Goal: Task Accomplishment & Management: Use online tool/utility

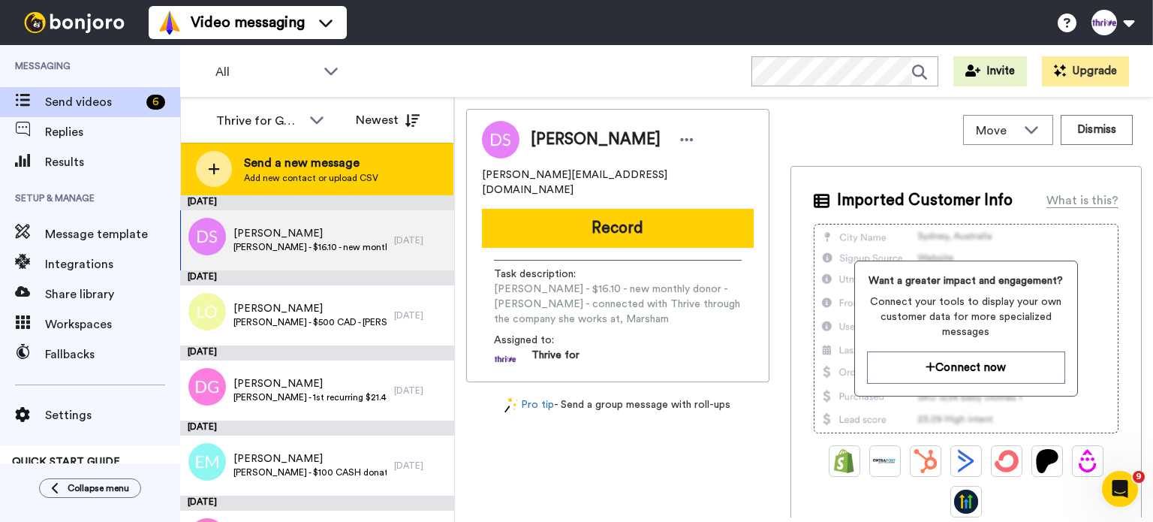
click at [299, 154] on span "Send a new message" at bounding box center [311, 163] width 134 height 18
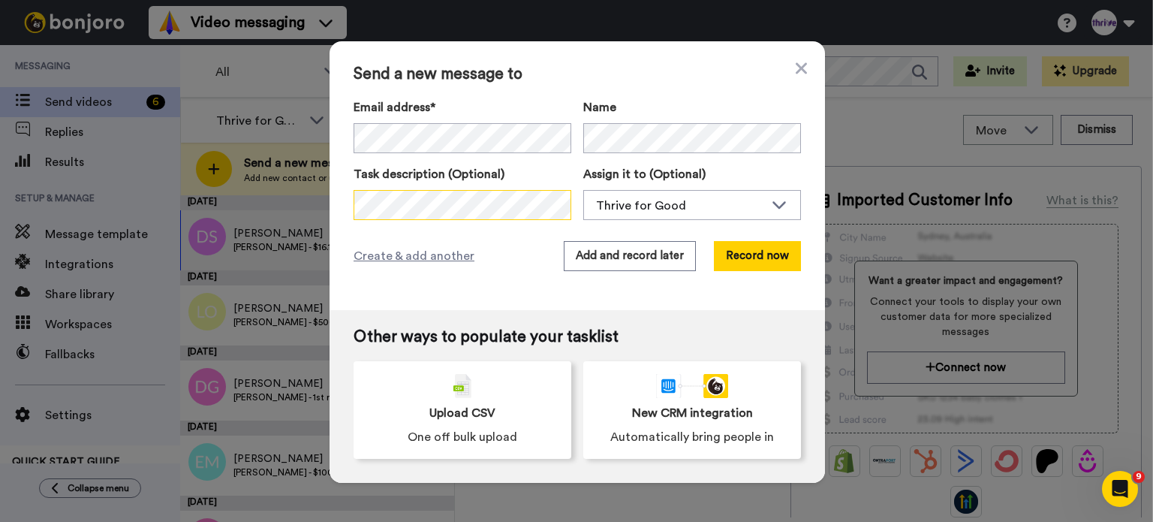
click at [268, 205] on div "Send a new message to Email address* [PERSON_NAME] <[PERSON_NAME][EMAIL_ADDRESS…" at bounding box center [576, 261] width 1153 height 522
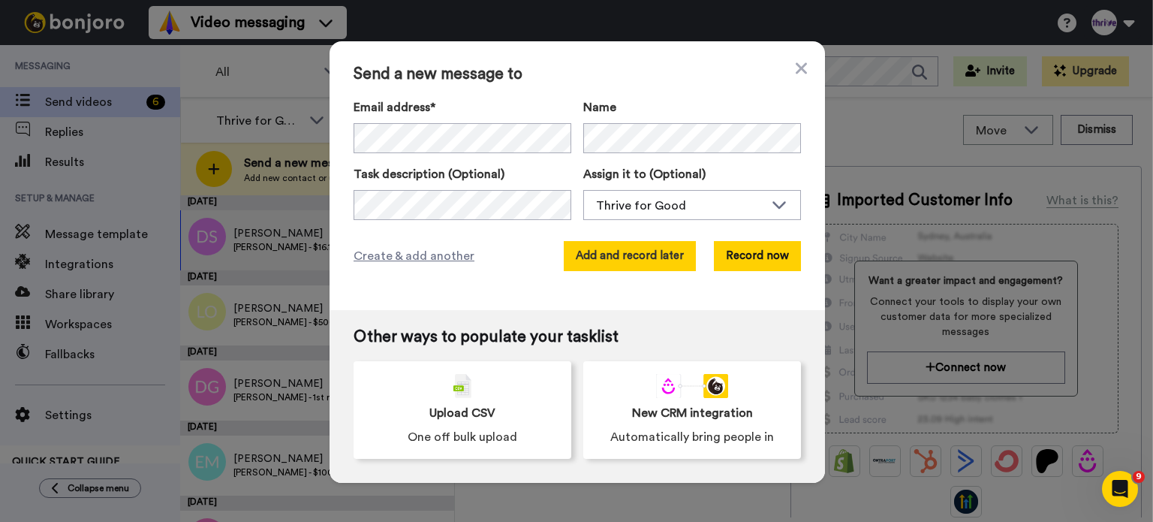
click at [672, 254] on button "Add and record later" at bounding box center [630, 256] width 132 height 30
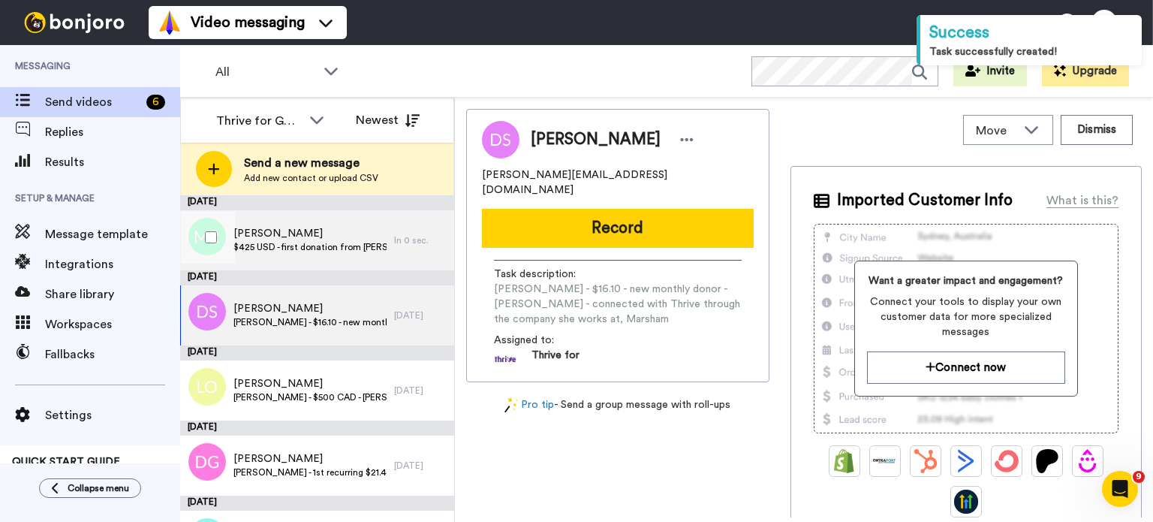
click at [296, 242] on span "$425 USD - first donation from [PERSON_NAME] - Thrive Gardening Academy Journey…" at bounding box center [309, 247] width 153 height 12
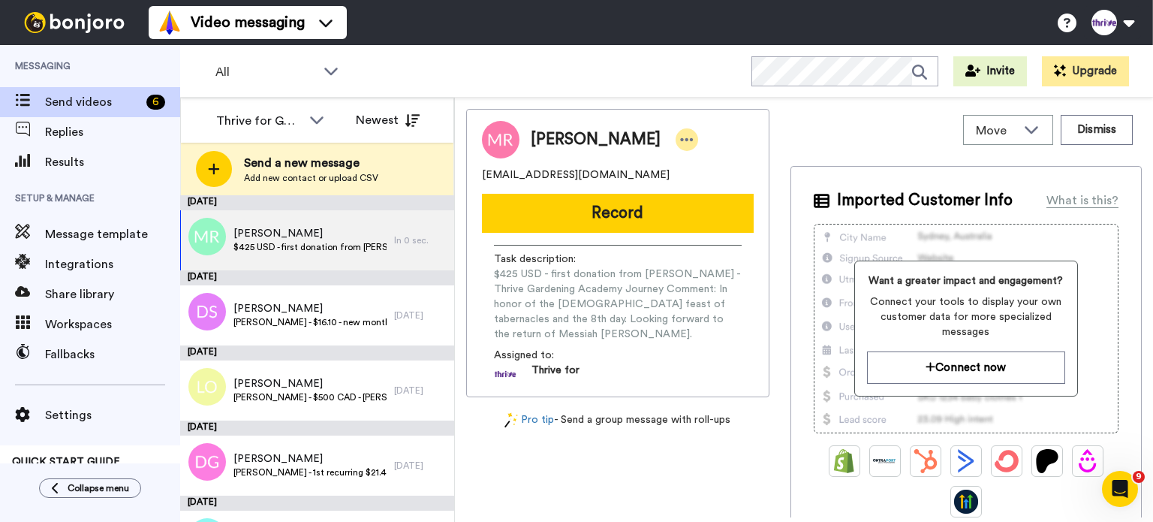
click at [681, 139] on icon at bounding box center [687, 139] width 13 height 3
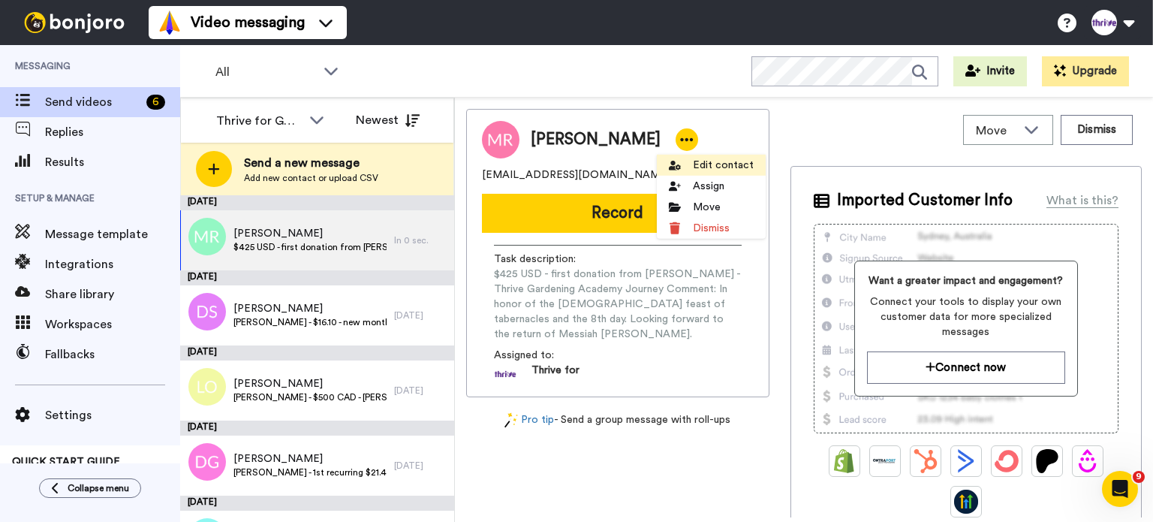
click at [681, 168] on li "Edit contact" at bounding box center [711, 165] width 109 height 21
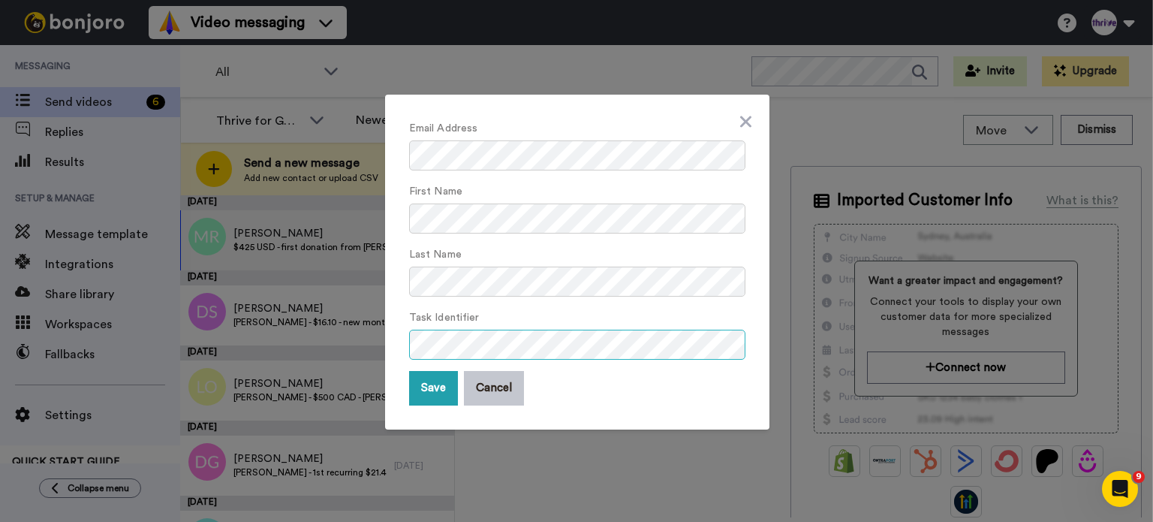
click at [409, 371] on button "Save" at bounding box center [433, 388] width 49 height 35
